Goal: Complete application form

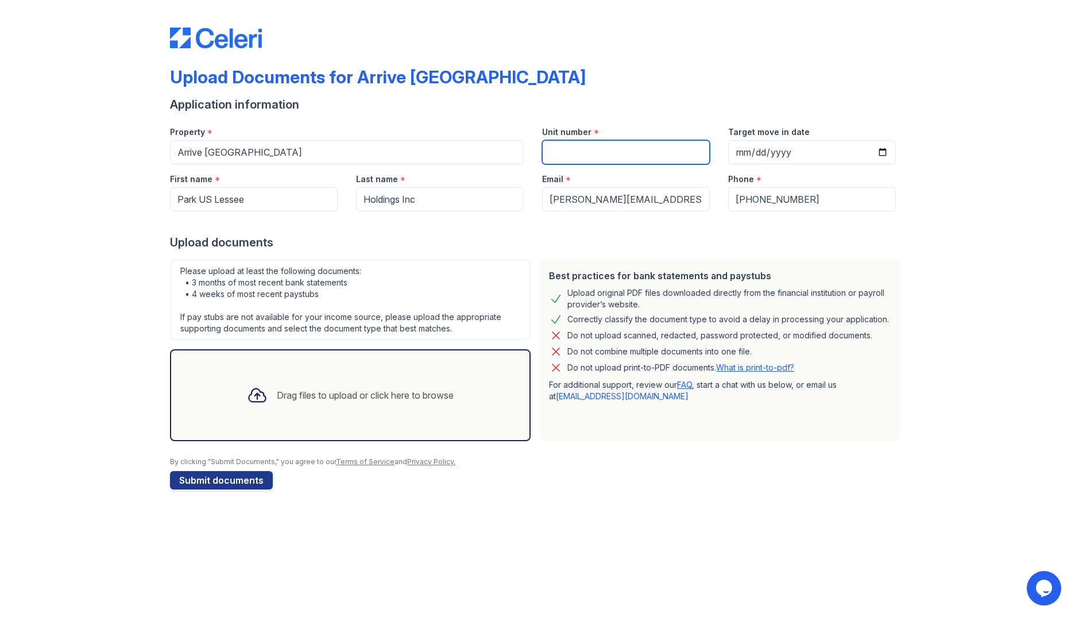
click at [589, 149] on input "Unit number" at bounding box center [626, 152] width 168 height 24
type input "B105"
click at [704, 68] on div "Upload Documents for Arrive Key West" at bounding box center [537, 82] width 735 height 30
click at [888, 152] on input "Target move in date" at bounding box center [812, 152] width 168 height 24
type input "2025-09-15"
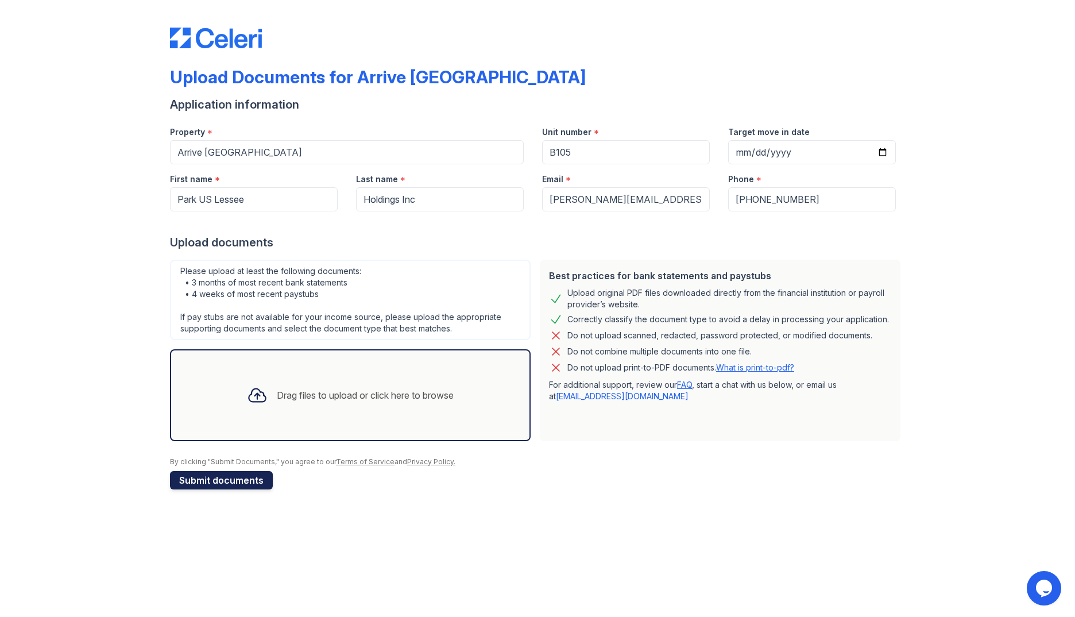
click at [226, 479] on button "Submit documents" at bounding box center [221, 480] width 103 height 18
